Goal: Task Accomplishment & Management: Manage account settings

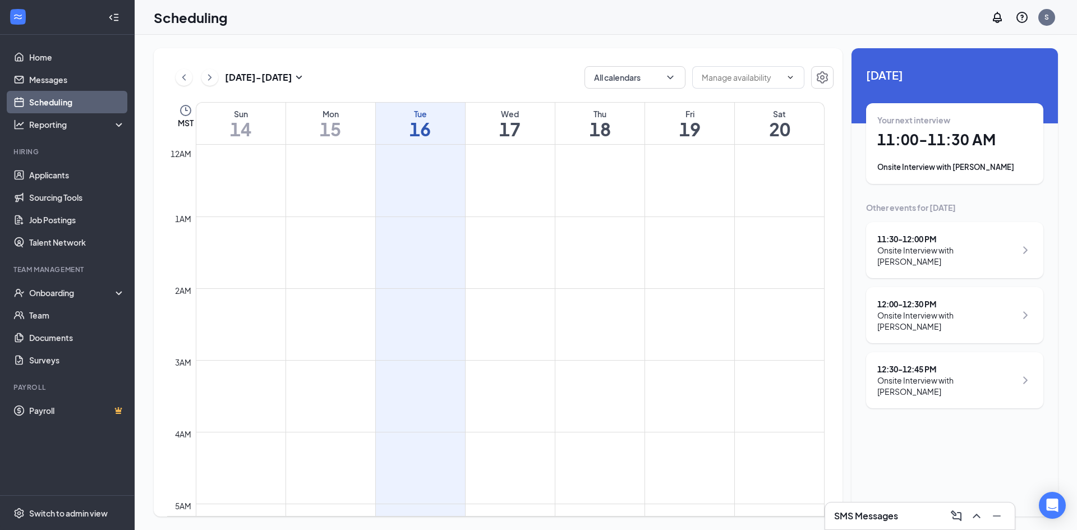
scroll to position [608, 0]
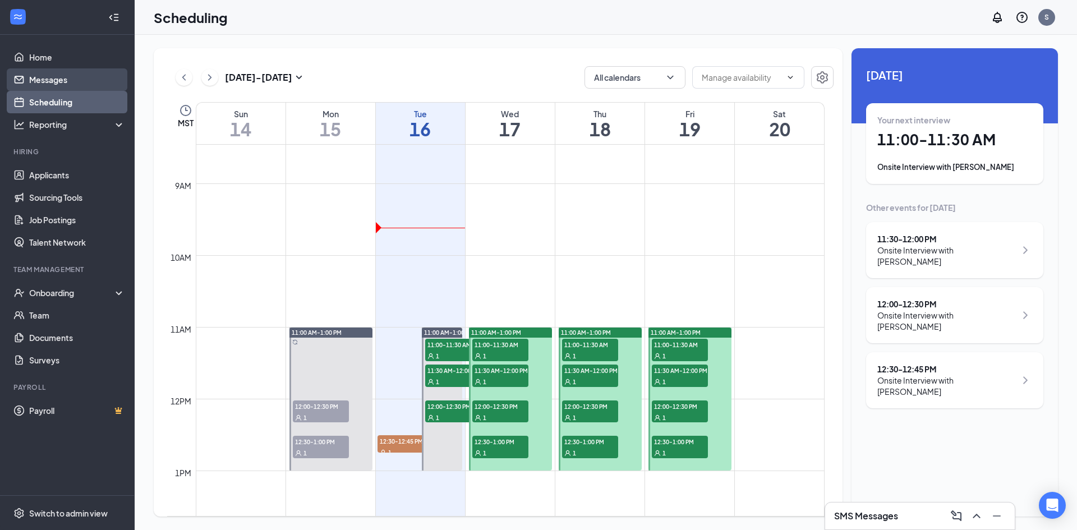
click at [60, 75] on link "Messages" at bounding box center [77, 79] width 96 height 22
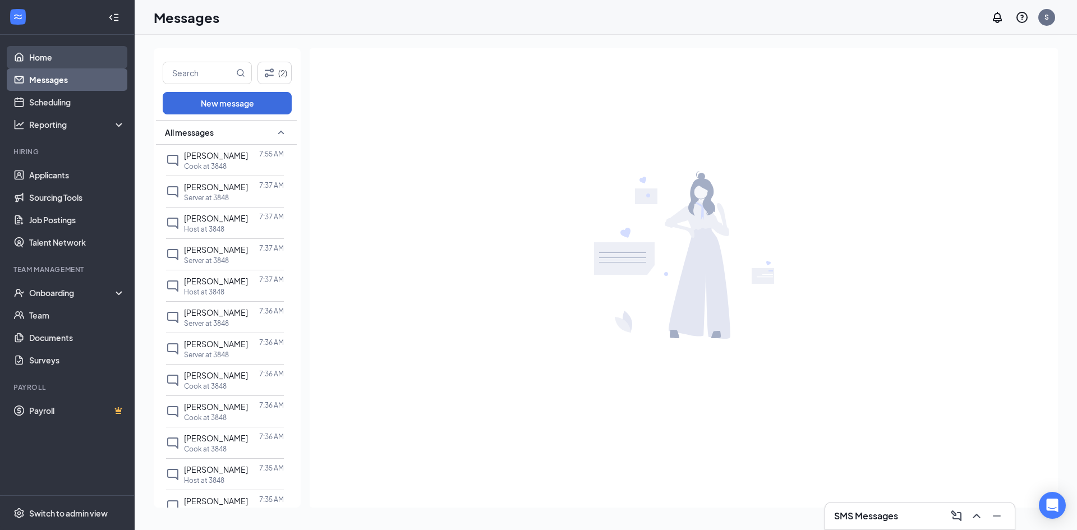
click at [50, 59] on link "Home" at bounding box center [77, 57] width 96 height 22
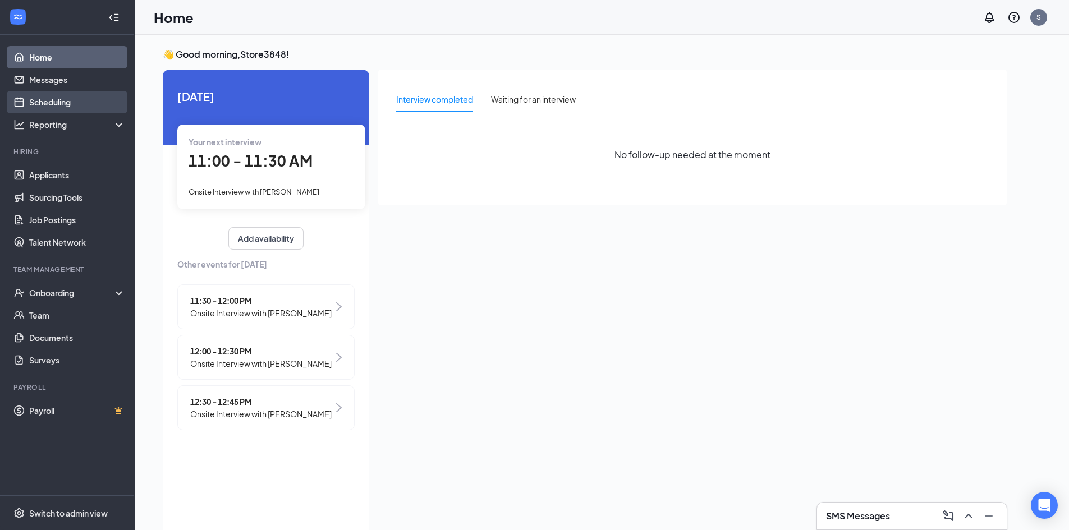
click at [55, 102] on link "Scheduling" at bounding box center [77, 102] width 96 height 22
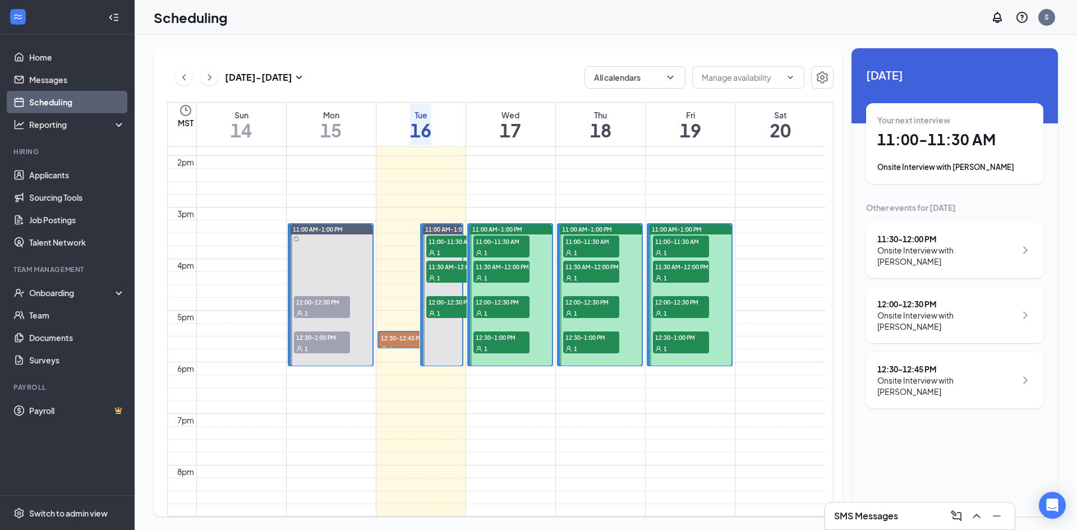
scroll to position [720, 0]
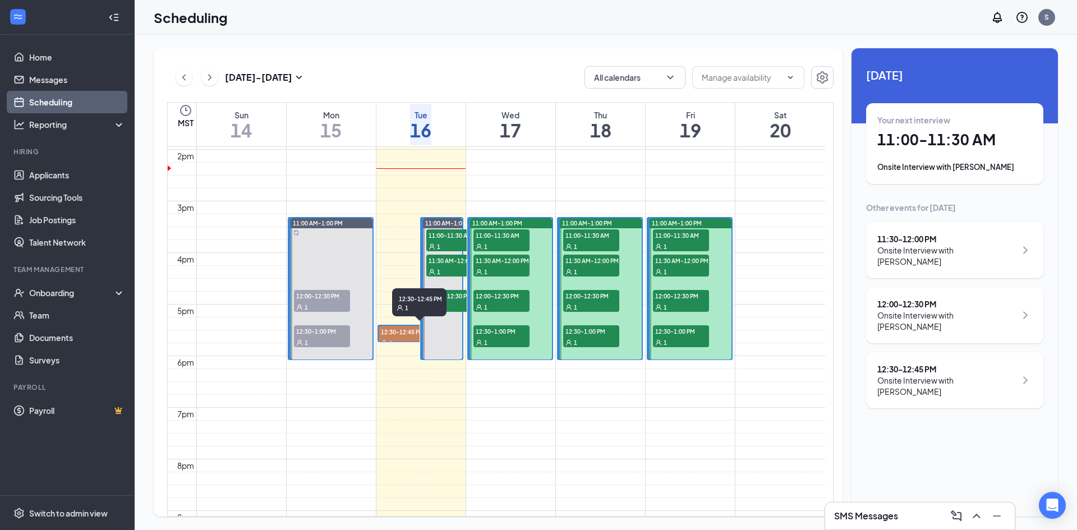
click at [402, 339] on div "1" at bounding box center [407, 342] width 56 height 11
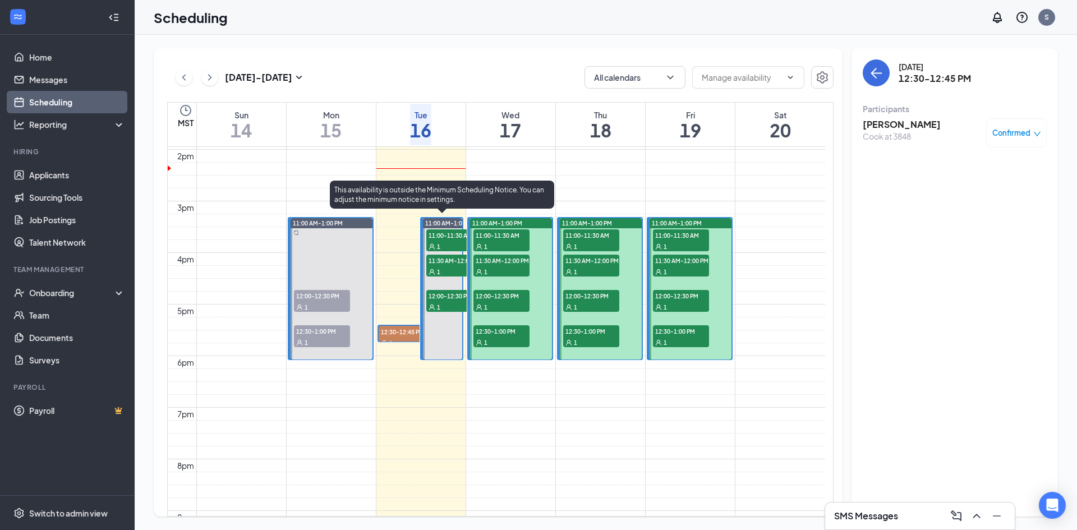
click at [449, 301] on div "1" at bounding box center [454, 306] width 56 height 11
click at [444, 260] on span "11:30 AM-12:00 PM" at bounding box center [454, 260] width 56 height 11
click at [447, 235] on span "11:00-11:30 AM" at bounding box center [454, 234] width 56 height 11
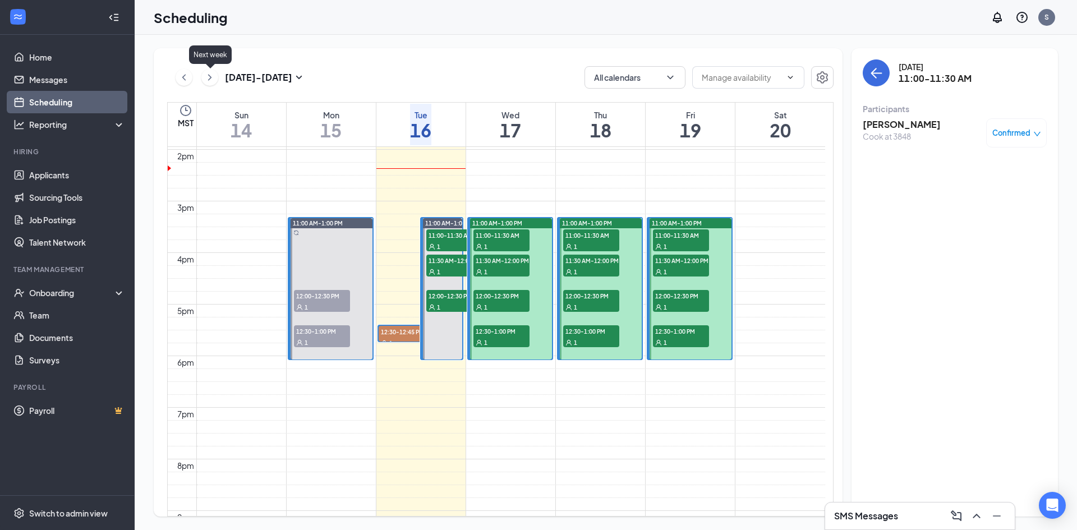
click at [210, 77] on icon "ChevronRight" at bounding box center [209, 77] width 3 height 6
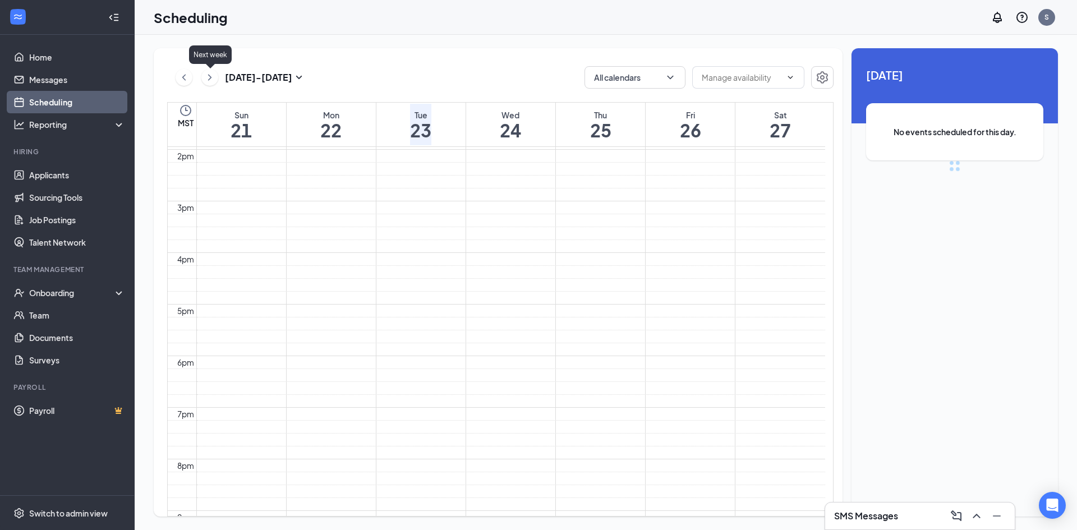
scroll to position [552, 0]
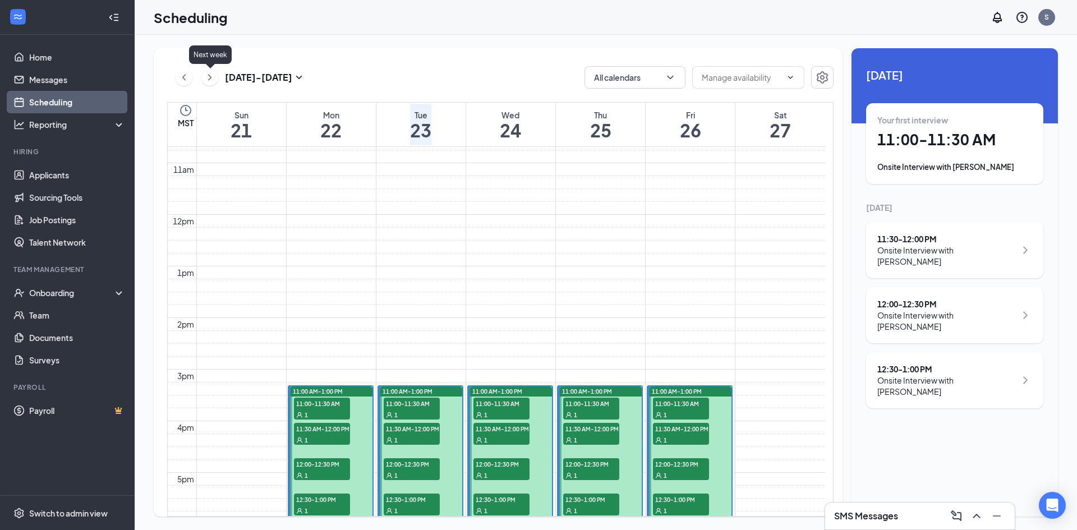
click at [210, 77] on icon "ChevronRight" at bounding box center [209, 77] width 3 height 6
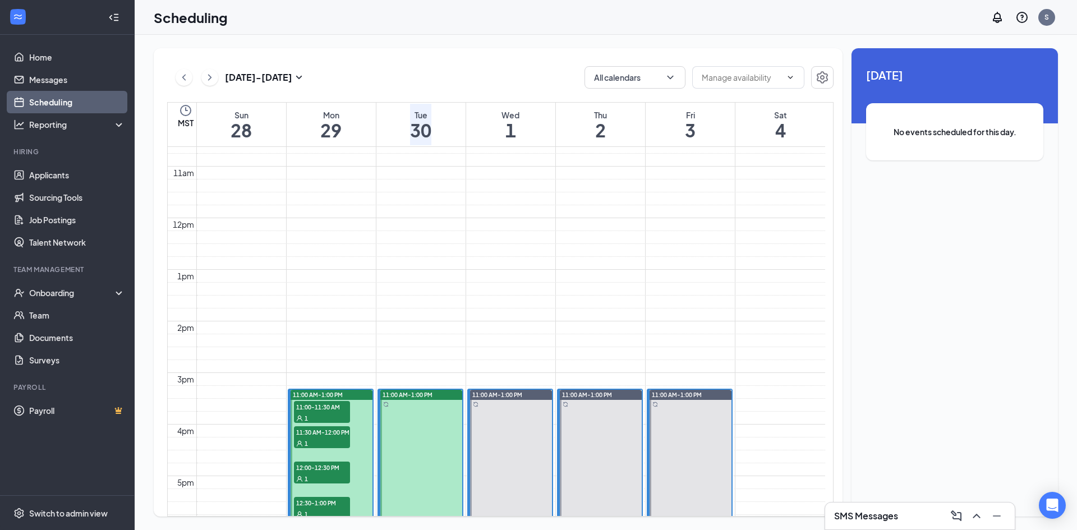
scroll to position [439, 0]
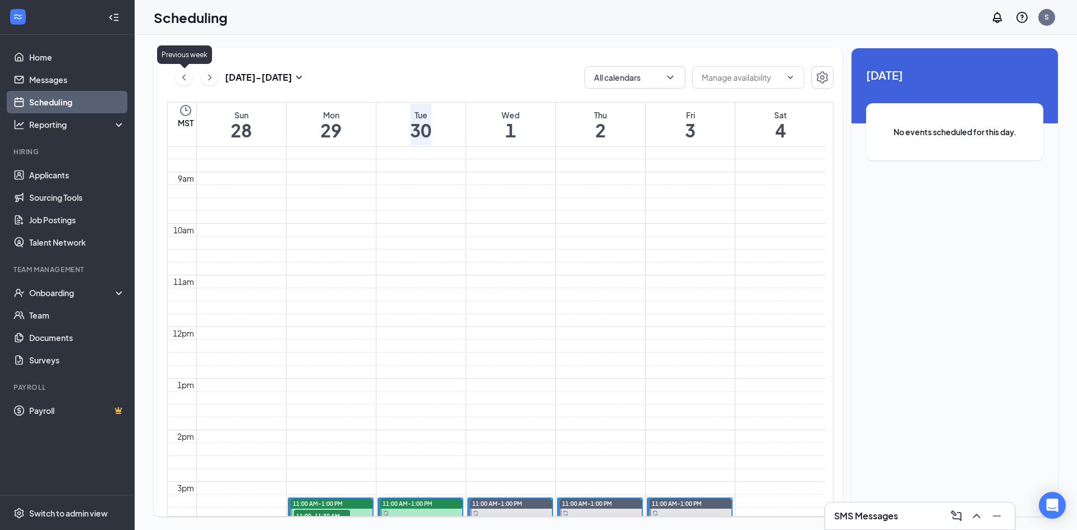
click at [180, 80] on icon "ChevronLeft" at bounding box center [183, 77] width 11 height 13
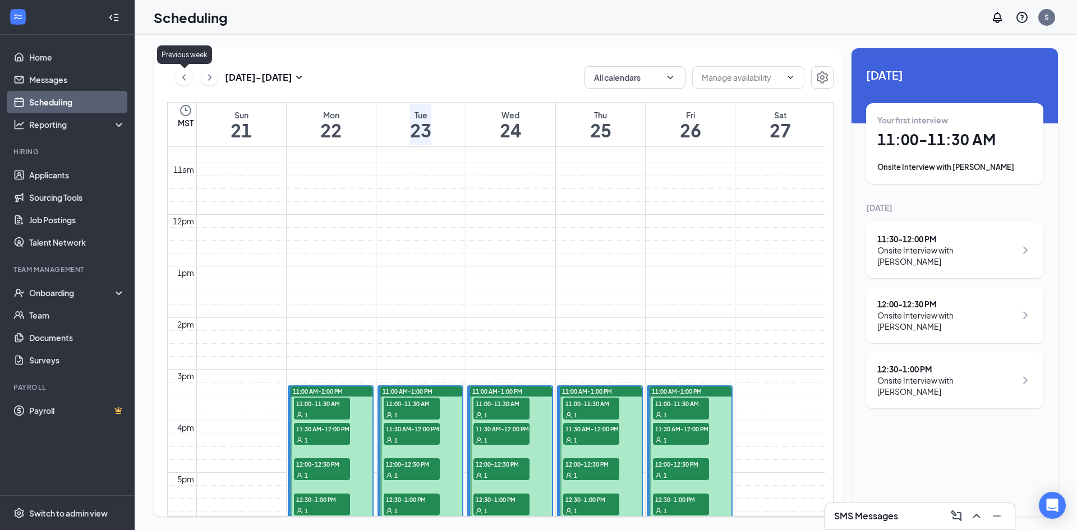
click at [180, 80] on icon "ChevronLeft" at bounding box center [183, 77] width 11 height 13
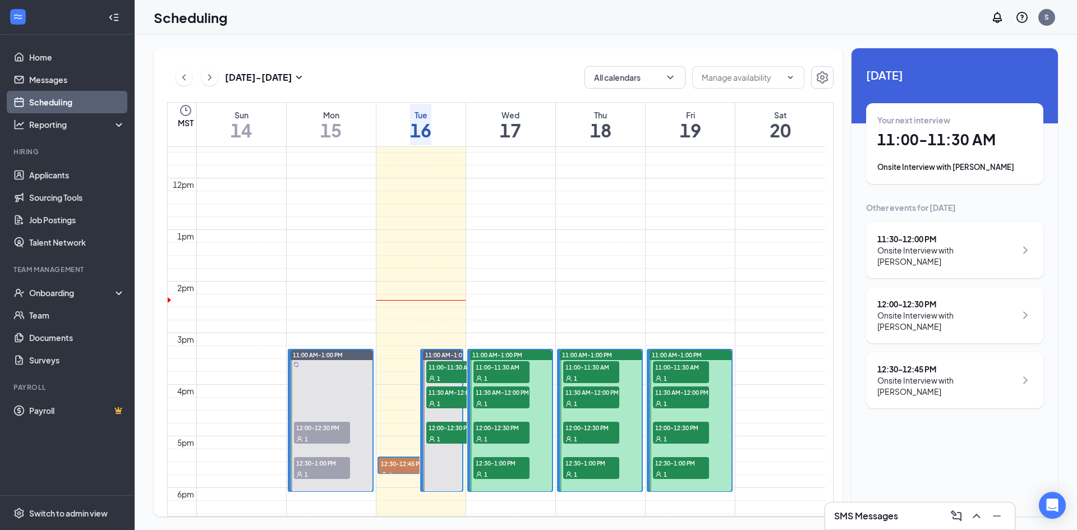
scroll to position [608, 0]
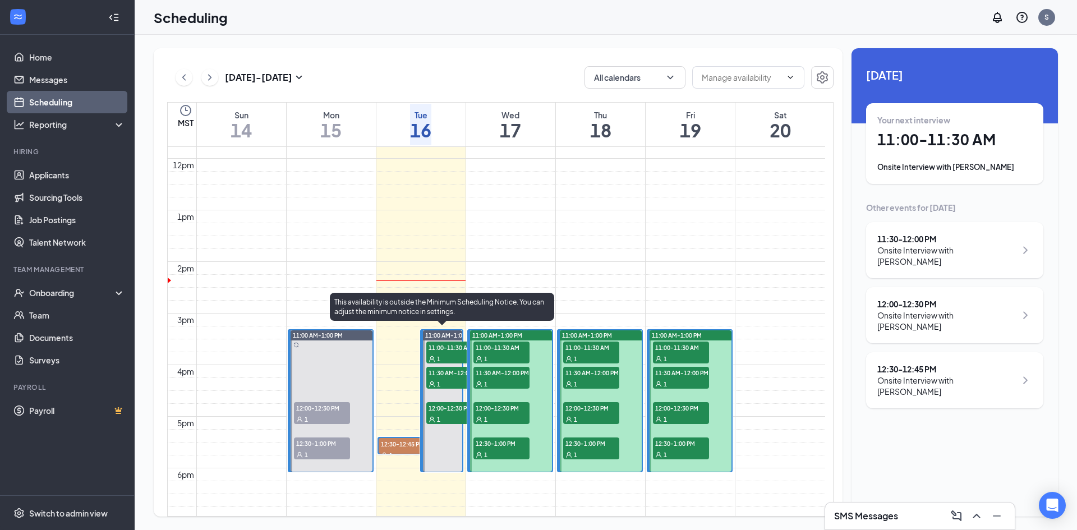
click at [445, 349] on span "11:00-11:30 AM" at bounding box center [454, 347] width 56 height 11
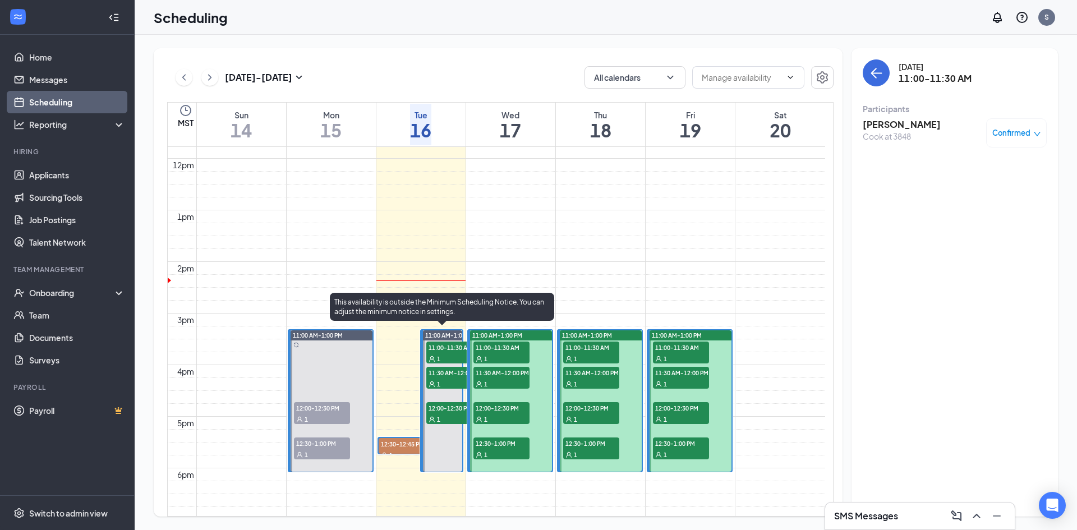
click at [449, 379] on div "1" at bounding box center [454, 383] width 56 height 11
click at [447, 415] on div "1" at bounding box center [454, 419] width 56 height 11
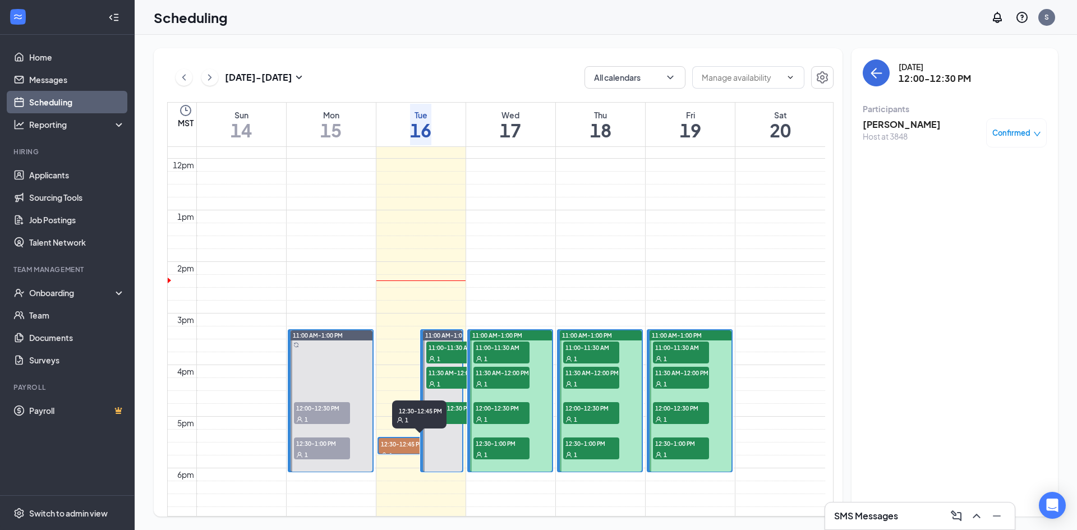
click at [394, 445] on span "12:30-12:45 PM" at bounding box center [407, 443] width 56 height 11
click at [490, 355] on div "1" at bounding box center [502, 358] width 56 height 11
click at [484, 349] on span "11:00-11:30 AM" at bounding box center [502, 347] width 56 height 11
click at [882, 122] on h3 "[PERSON_NAME]" at bounding box center [902, 124] width 78 height 12
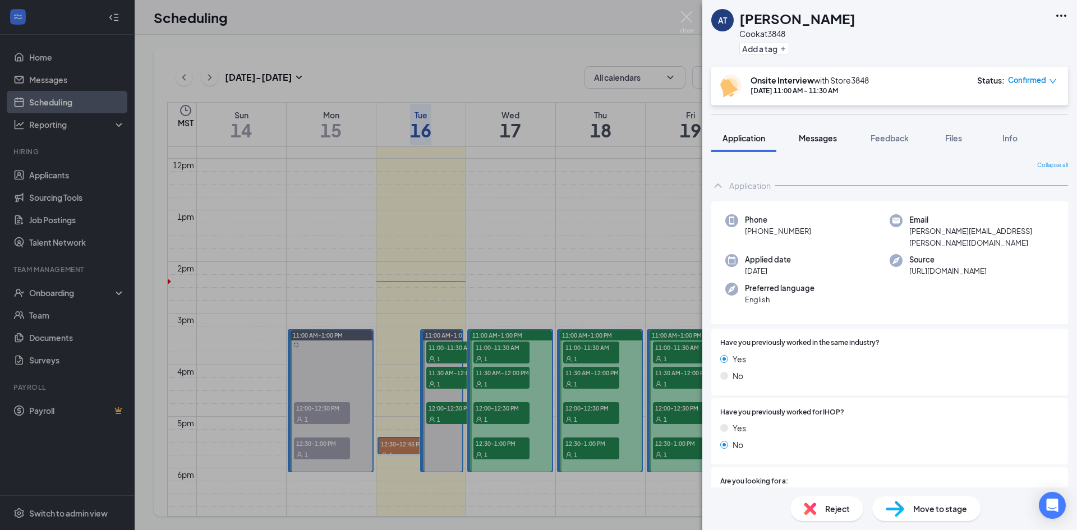
click at [814, 141] on span "Messages" at bounding box center [818, 138] width 38 height 10
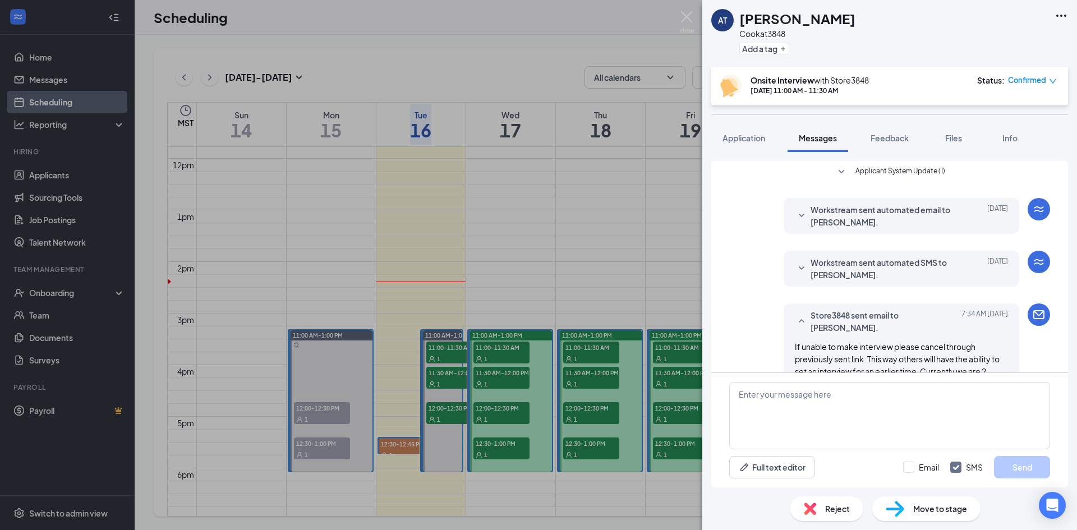
scroll to position [114, 0]
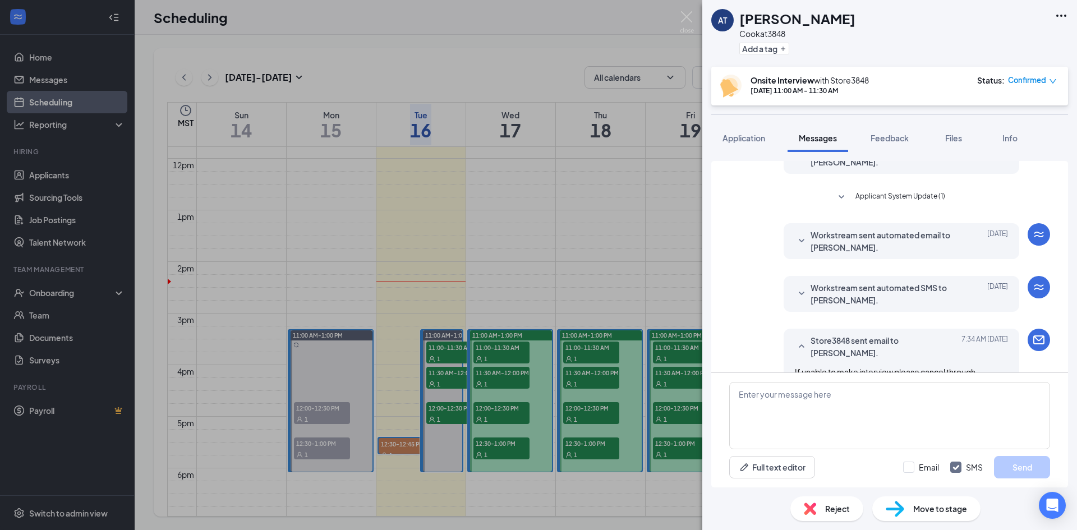
click at [811, 291] on span "Workstream sent automated SMS to [PERSON_NAME]." at bounding box center [884, 294] width 147 height 25
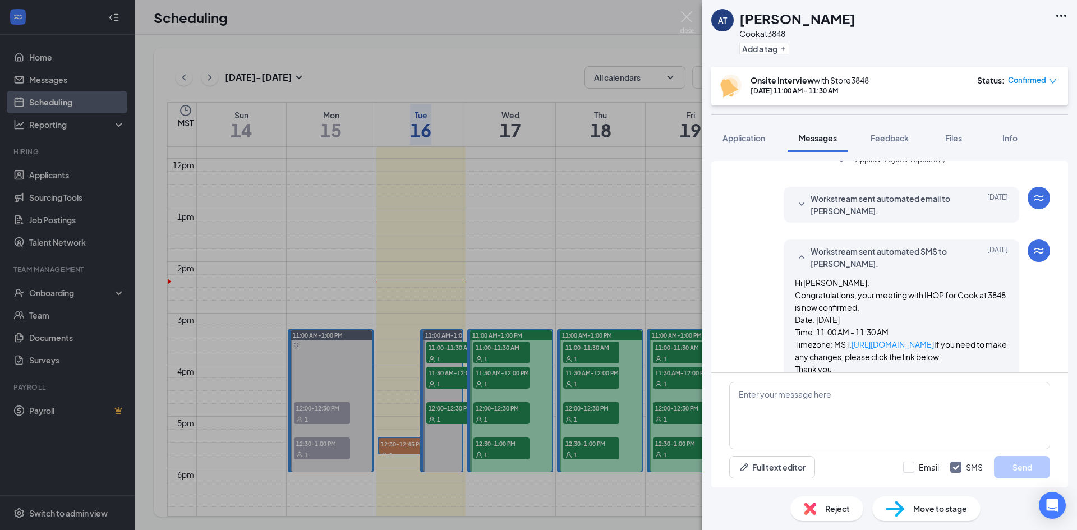
scroll to position [170, 0]
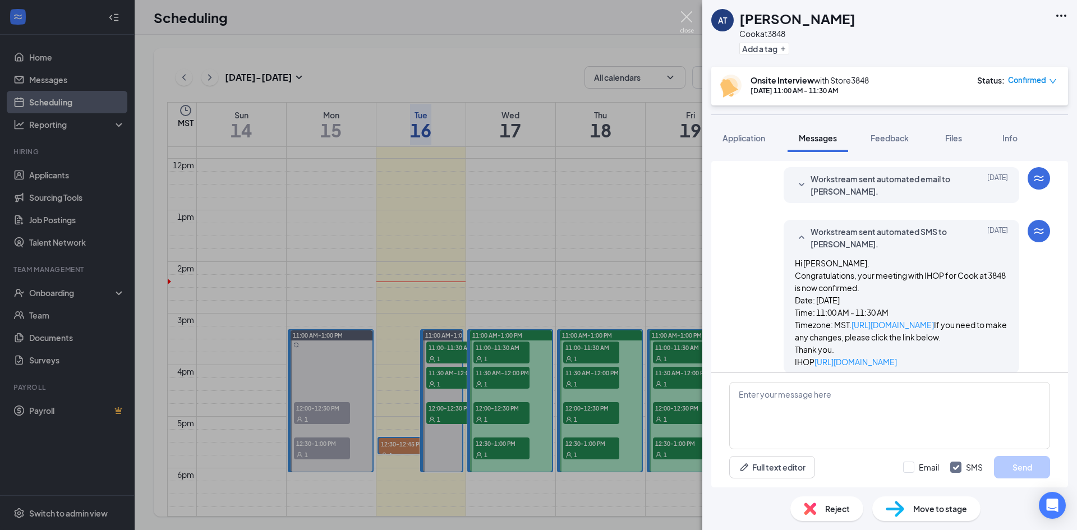
click at [687, 22] on img at bounding box center [687, 22] width 14 height 22
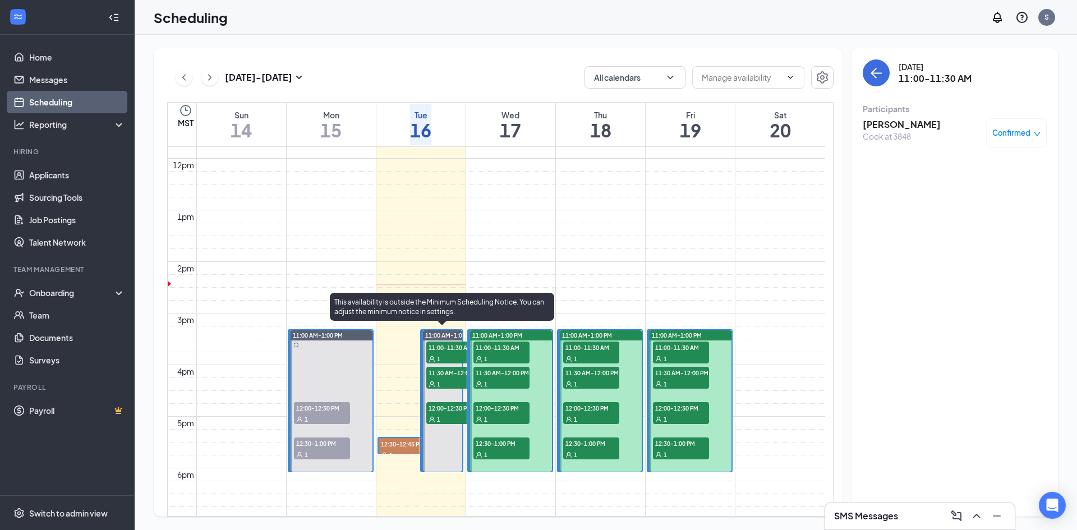
click at [443, 346] on span "11:00-11:30 AM" at bounding box center [454, 347] width 56 height 11
click at [445, 373] on span "11:30 AM-12:00 PM" at bounding box center [454, 372] width 56 height 11
click at [444, 417] on div "1" at bounding box center [454, 419] width 56 height 11
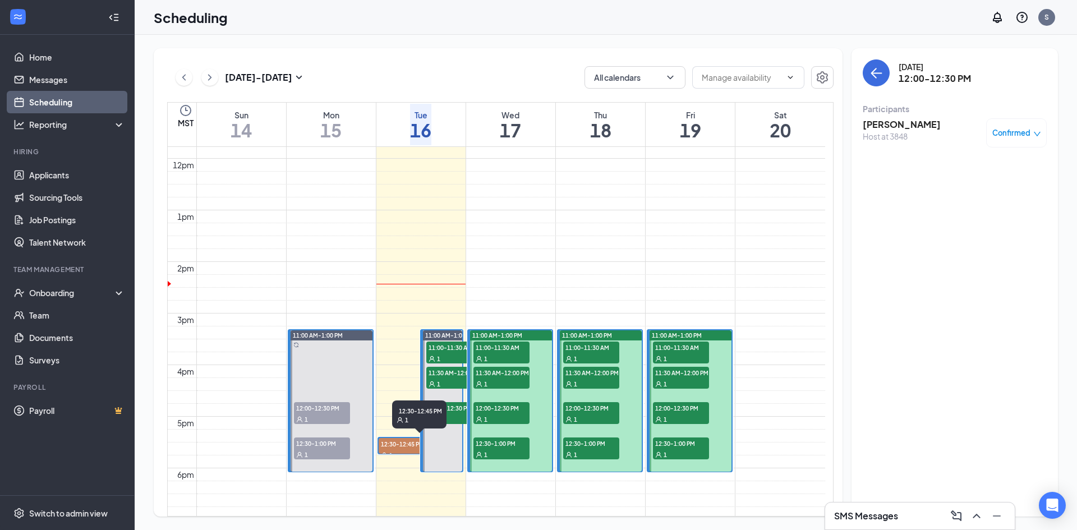
click at [390, 452] on span "1" at bounding box center [390, 456] width 3 height 8
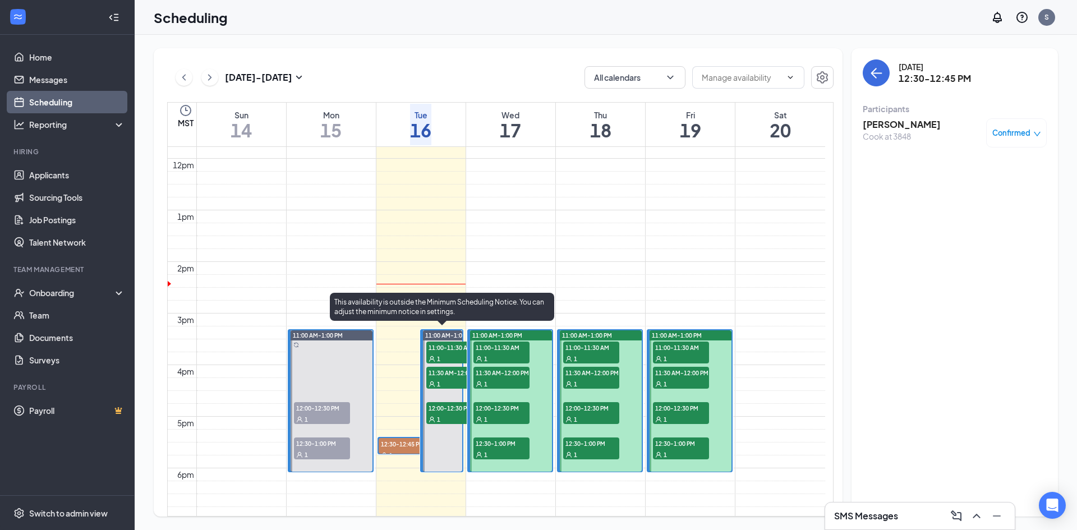
click at [452, 353] on div "1" at bounding box center [454, 358] width 56 height 11
click at [434, 356] on icon "User" at bounding box center [432, 359] width 7 height 7
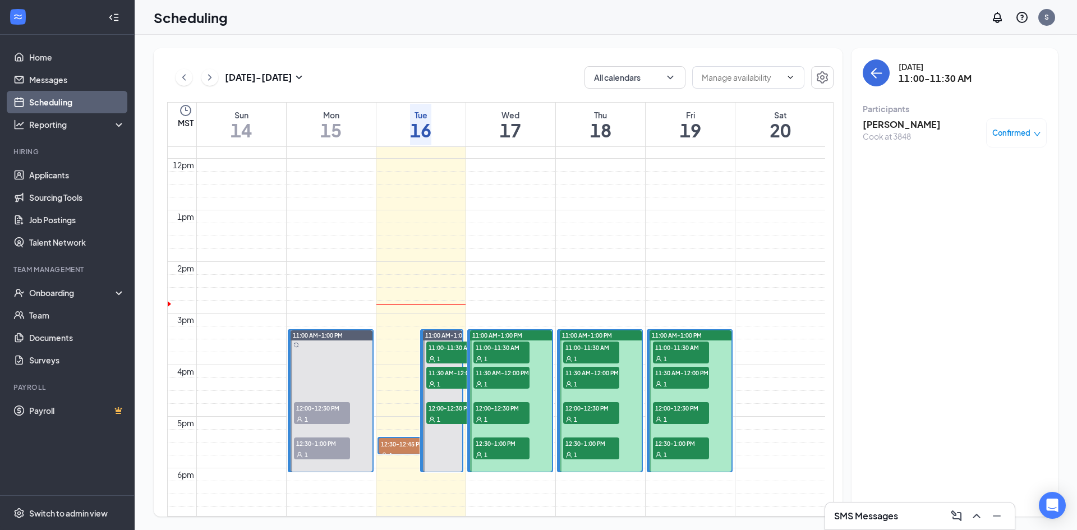
click at [897, 123] on h3 "[PERSON_NAME]" at bounding box center [902, 124] width 78 height 12
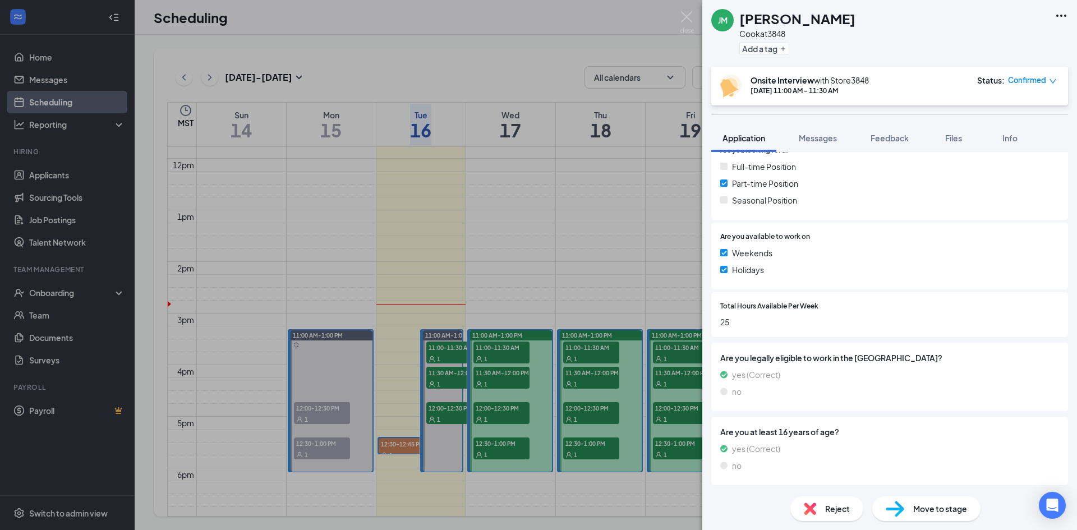
scroll to position [352, 0]
click at [1057, 17] on icon "Ellipses" at bounding box center [1061, 15] width 13 height 13
click at [984, 42] on link "View full application" at bounding box center [976, 36] width 72 height 12
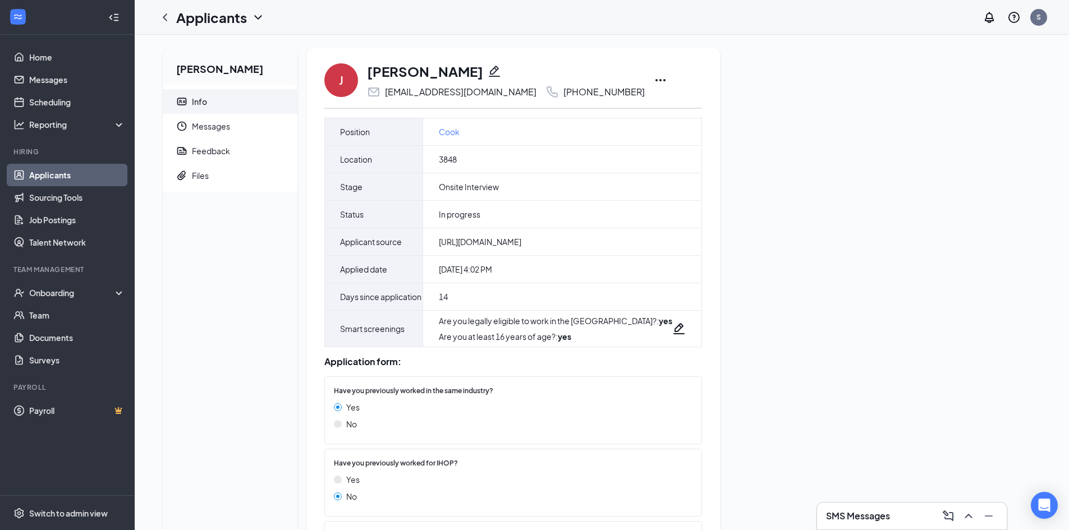
click at [654, 80] on icon "Ellipses" at bounding box center [660, 80] width 13 height 13
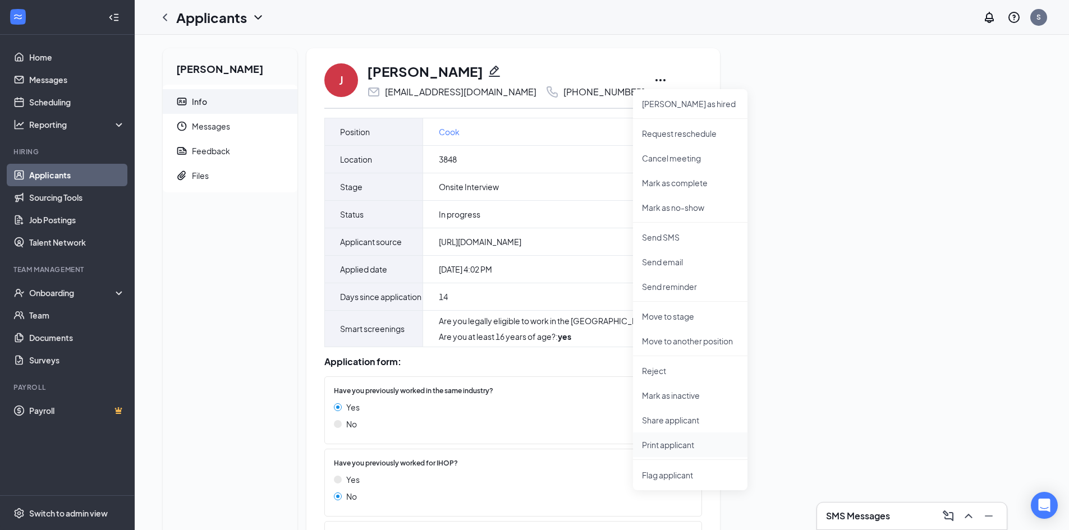
click at [671, 444] on p "Print applicant" at bounding box center [690, 444] width 97 height 11
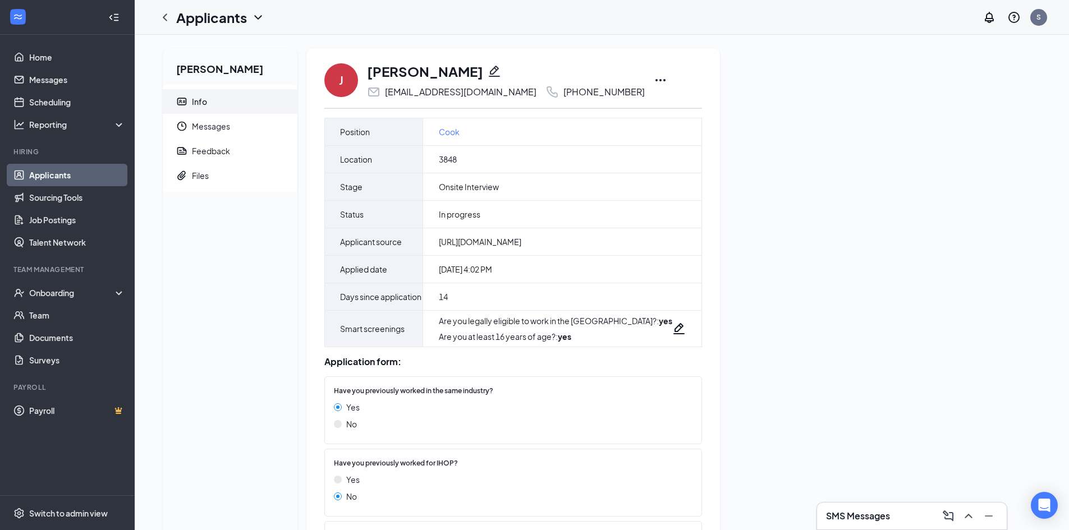
click at [644, 43] on div "James Morris Info Messages Feedback Files J James Morris stewartshai123123@gmai…" at bounding box center [602, 402] width 934 height 734
